Goal: Task Accomplishment & Management: Use online tool/utility

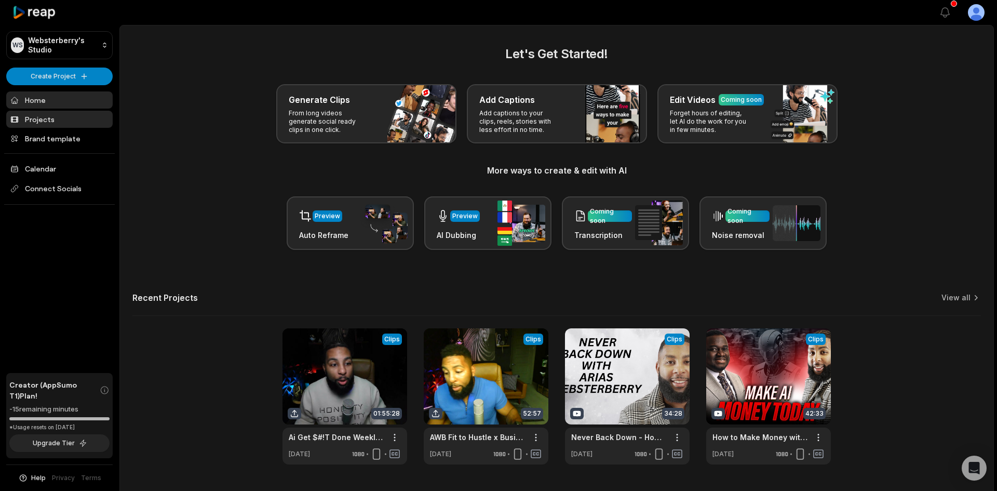
click at [31, 116] on link "Projects" at bounding box center [59, 119] width 106 height 17
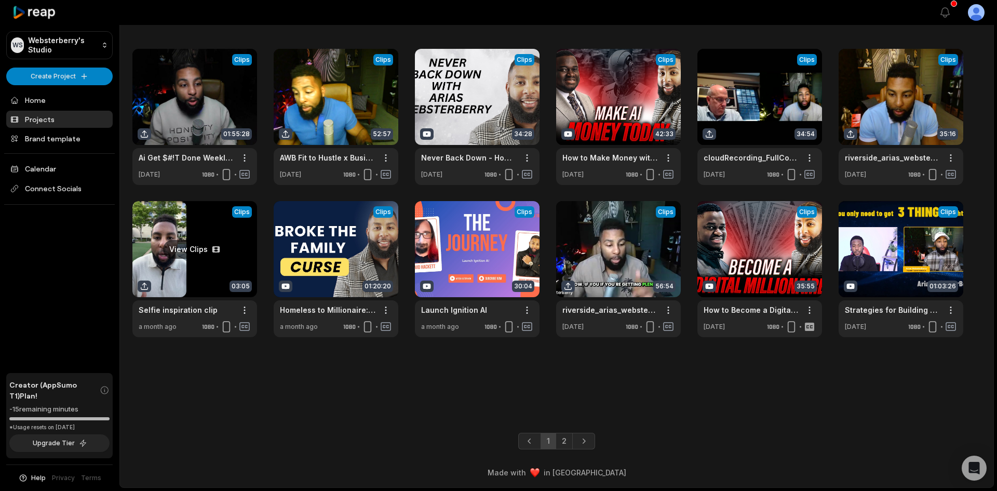
click at [182, 268] on link at bounding box center [194, 269] width 125 height 136
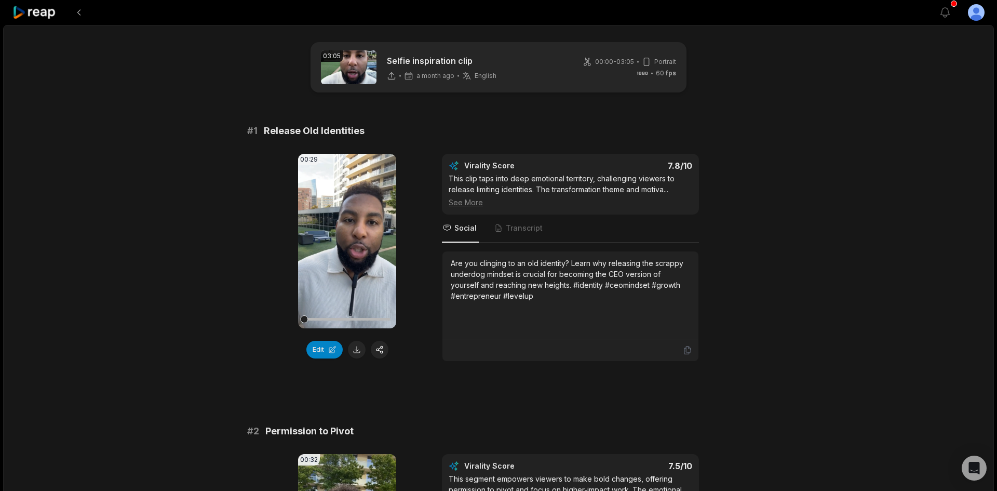
click at [537, 235] on span "Transcript" at bounding box center [518, 228] width 51 height 28
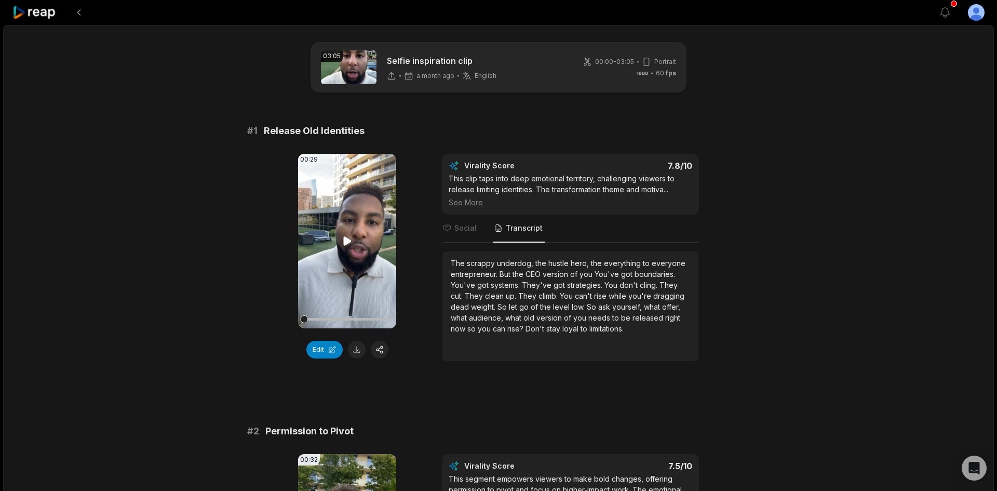
click at [570, 281] on span "strategies." at bounding box center [585, 284] width 37 height 9
click at [331, 352] on button "Edit" at bounding box center [324, 350] width 36 height 18
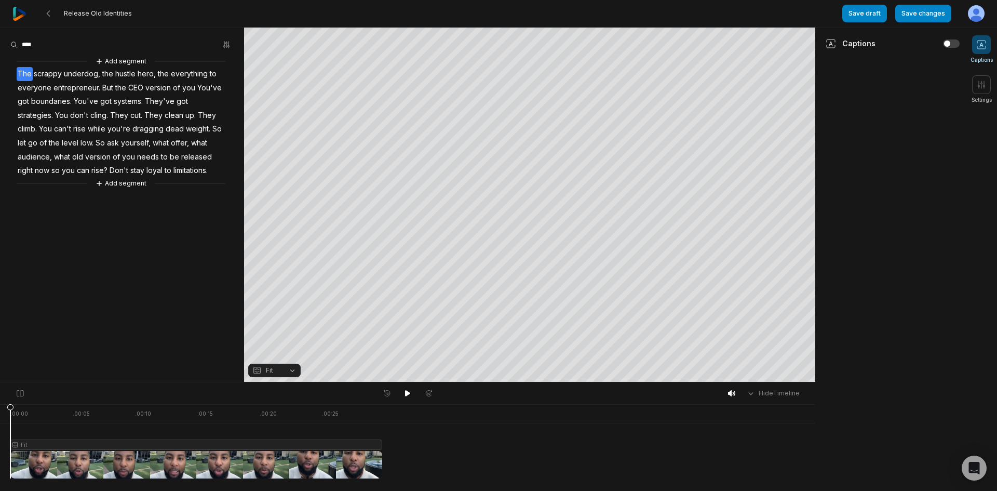
click at [164, 113] on span "clean" at bounding box center [174, 115] width 21 height 14
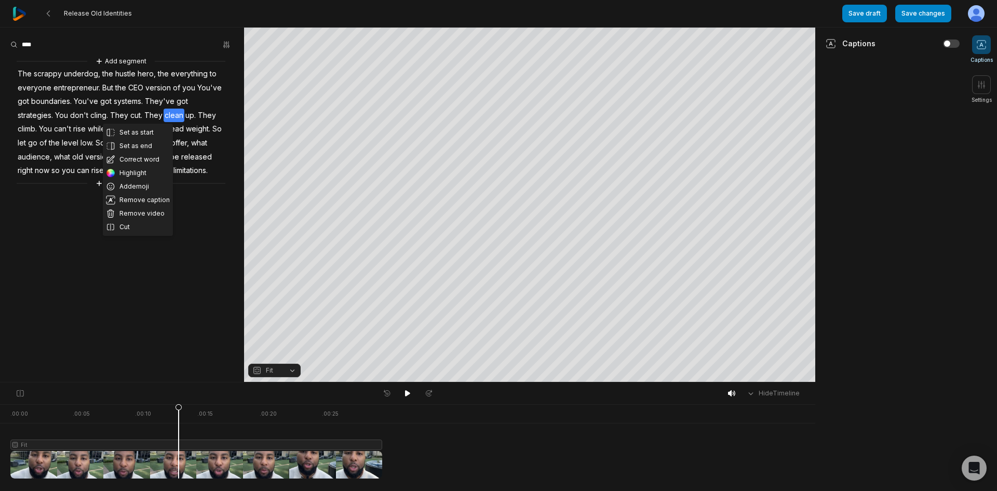
click at [179, 468] on div at bounding box center [196, 441] width 372 height 74
drag, startPoint x: 177, startPoint y: 470, endPoint x: 135, endPoint y: 414, distance: 70.2
click at [135, 414] on div at bounding box center [196, 441] width 372 height 74
click at [135, 465] on div at bounding box center [196, 441] width 372 height 74
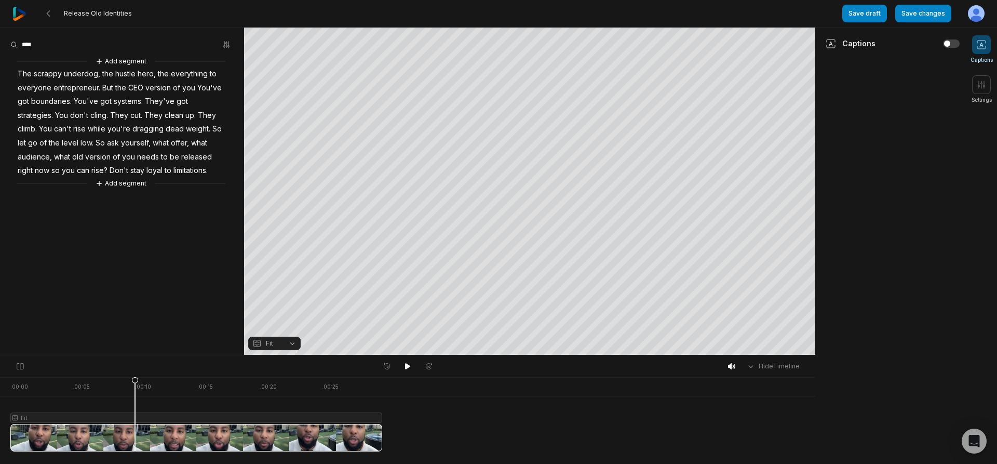
click at [120, 142] on span "yourself," at bounding box center [136, 143] width 32 height 14
click at [106, 134] on span "you're" at bounding box center [118, 129] width 25 height 14
drag, startPoint x: 52, startPoint y: 130, endPoint x: 138, endPoint y: 130, distance: 85.6
click at [138, 130] on div "Add segment The scrappy underdog, the hustle hero, the everything to everyone e…" at bounding box center [122, 122] width 244 height 133
click at [228, 41] on icon "button" at bounding box center [226, 44] width 8 height 8
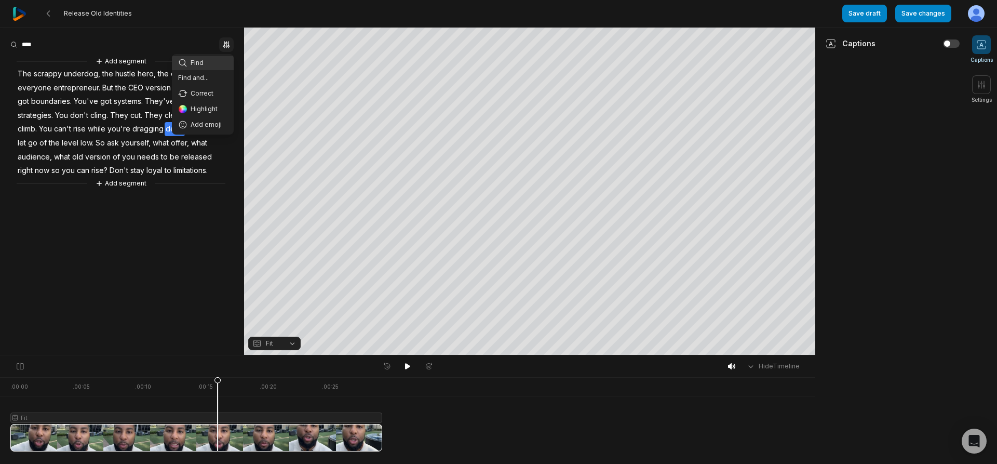
click at [174, 244] on aside "Find Find and... Correct Highlight Add emoji Add segment The scrappy underdog, …" at bounding box center [122, 191] width 244 height 327
click at [993, 84] on ul "Captions Settings" at bounding box center [980, 69] width 31 height 69
click at [985, 87] on icon at bounding box center [981, 84] width 10 height 10
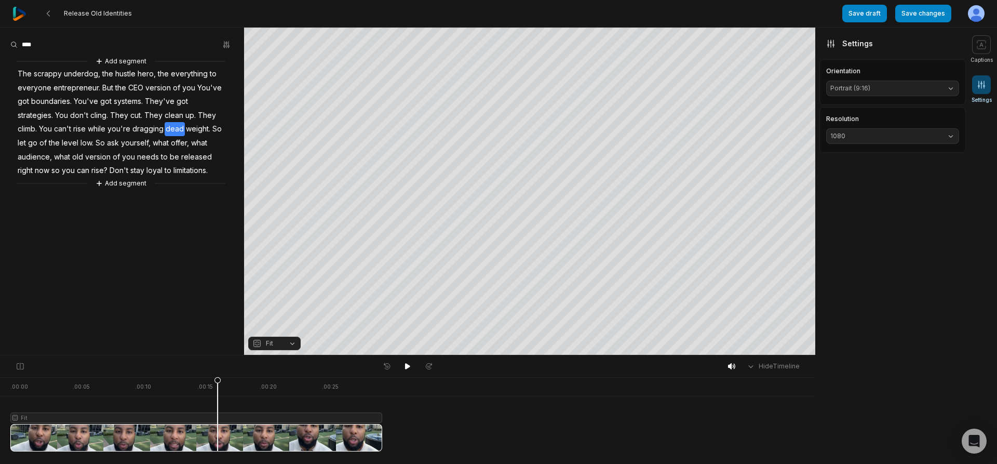
click at [985, 87] on icon at bounding box center [981, 84] width 10 height 10
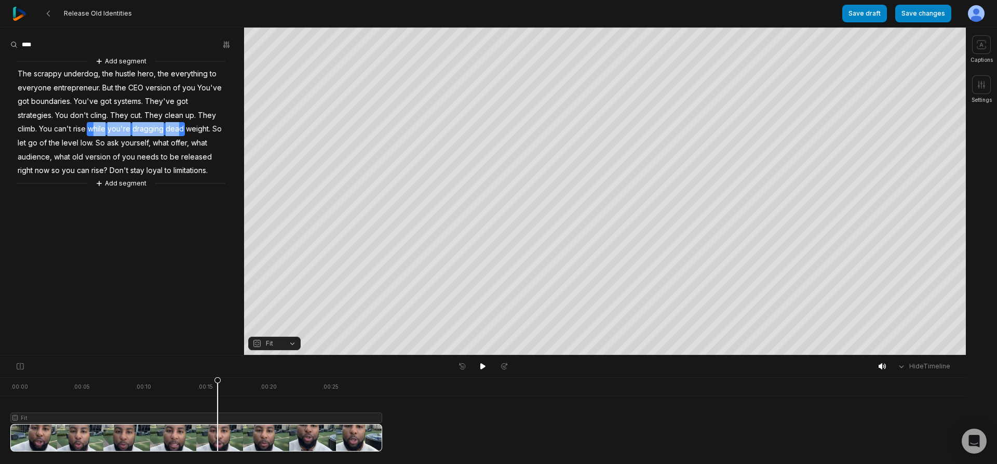
drag, startPoint x: 56, startPoint y: 130, endPoint x: 139, endPoint y: 131, distance: 83.1
click at [139, 131] on div "Add segment The scrappy underdog, the hustle hero, the everything to everyone e…" at bounding box center [122, 122] width 244 height 133
click at [134, 210] on aside "Remove caption Remove video Add segment The scrappy underdog, the hustle hero, …" at bounding box center [122, 191] width 244 height 327
click at [156, 211] on aside "Add segment The scrappy underdog, the hustle hero, the everything to everyone e…" at bounding box center [122, 191] width 244 height 327
click at [172, 90] on span "of" at bounding box center [176, 88] width 9 height 14
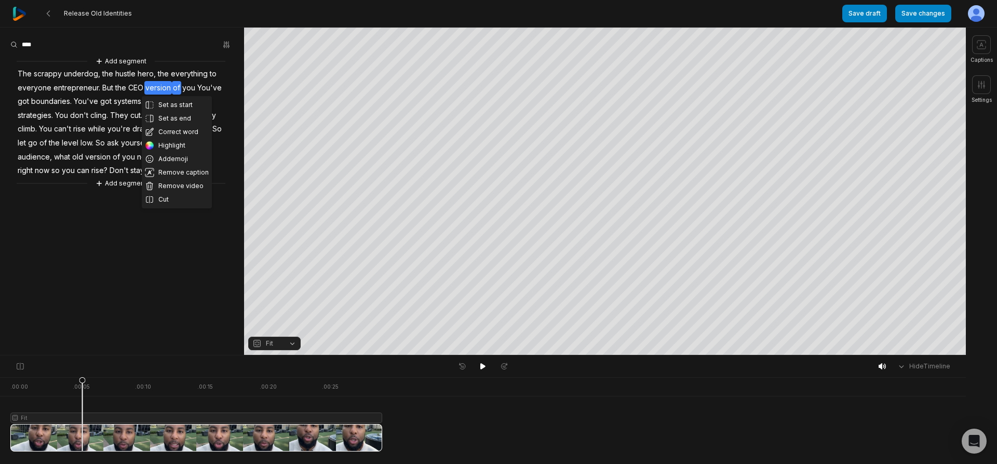
click at [84, 161] on span "version" at bounding box center [98, 157] width 28 height 14
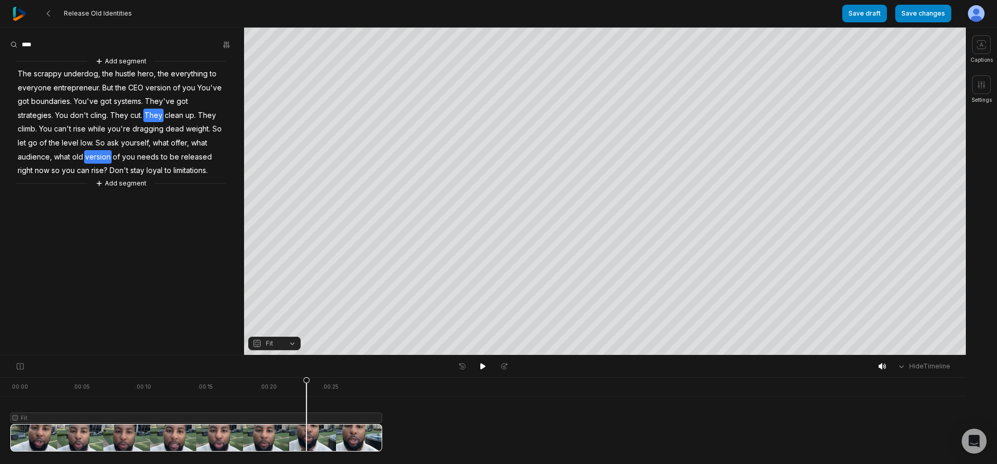
click at [143, 115] on span "They" at bounding box center [153, 115] width 20 height 14
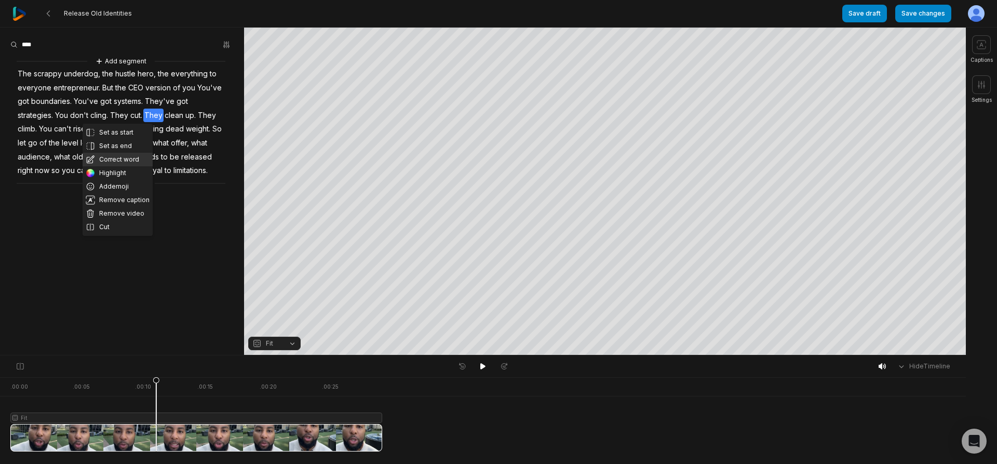
click at [116, 157] on button "Correct word" at bounding box center [118, 159] width 70 height 13
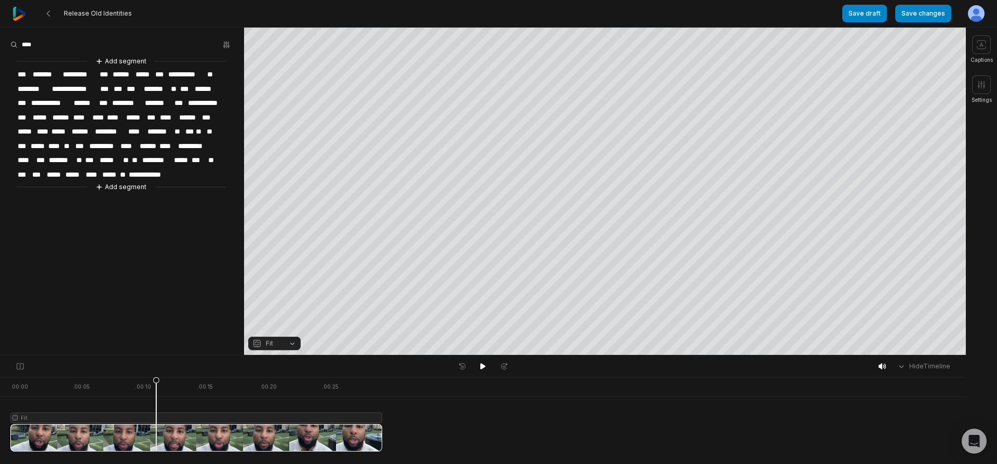
click at [112, 114] on span "****" at bounding box center [115, 118] width 19 height 14
